Goal: Navigation & Orientation: Find specific page/section

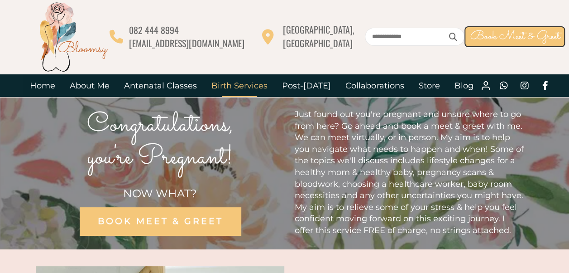
drag, startPoint x: 570, startPoint y: 62, endPoint x: 250, endPoint y: 83, distance: 321.0
click at [250, 83] on link "Birth Services" at bounding box center [239, 85] width 71 height 23
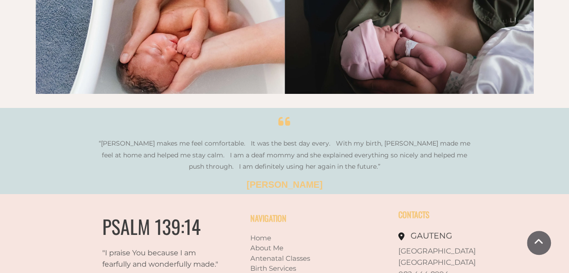
scroll to position [1636, 0]
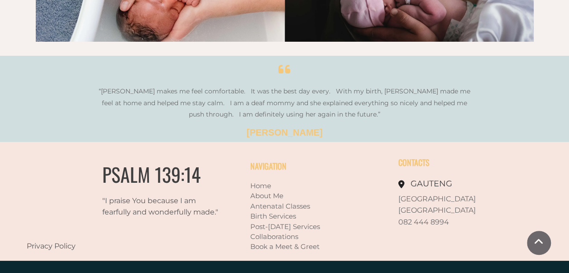
drag, startPoint x: 306, startPoint y: 226, endPoint x: 298, endPoint y: 229, distance: 8.9
click at [298, 242] on link "Book a Meet & Greet" at bounding box center [285, 246] width 69 height 9
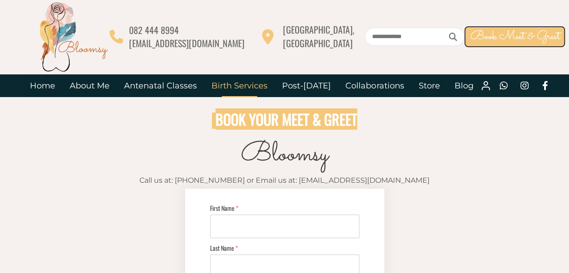
click at [240, 92] on link "Birth Services" at bounding box center [239, 85] width 71 height 23
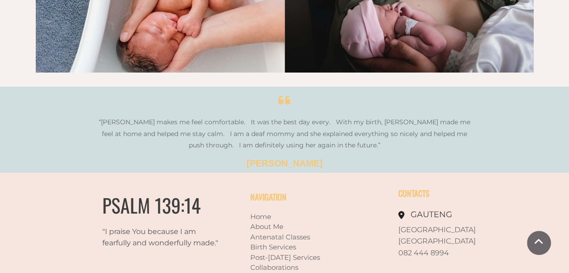
scroll to position [1636, 0]
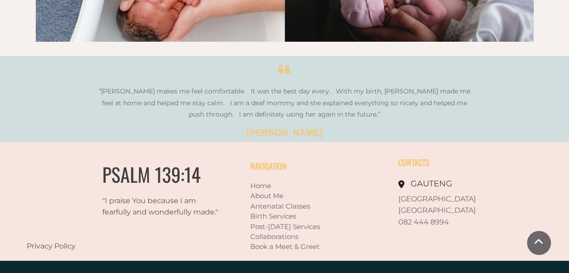
click at [279, 212] on link "Birth Services" at bounding box center [274, 216] width 46 height 9
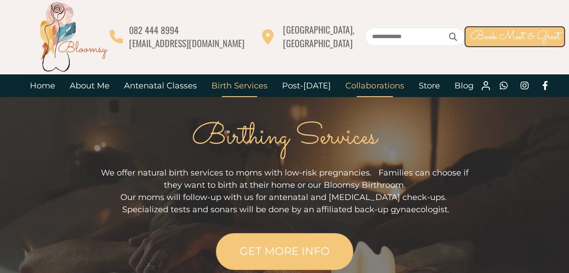
click at [385, 84] on link "Collaborations" at bounding box center [374, 85] width 73 height 23
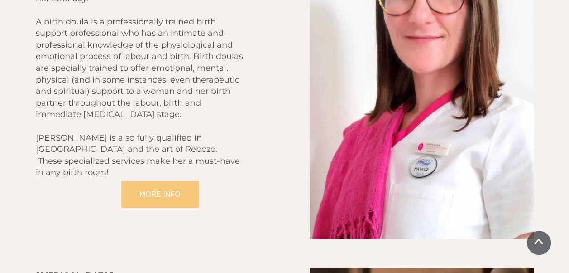
scroll to position [1561, 0]
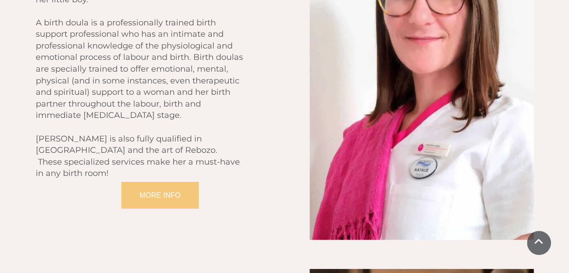
click at [157, 134] on span "[PERSON_NAME] is also fully qualified in [GEOGRAPHIC_DATA] and the art of Reboz…" at bounding box center [138, 156] width 204 height 45
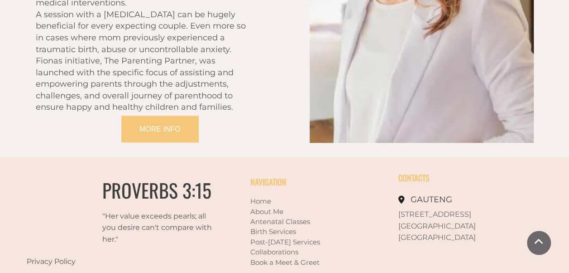
scroll to position [2040, 0]
